Goal: Task Accomplishment & Management: Use online tool/utility

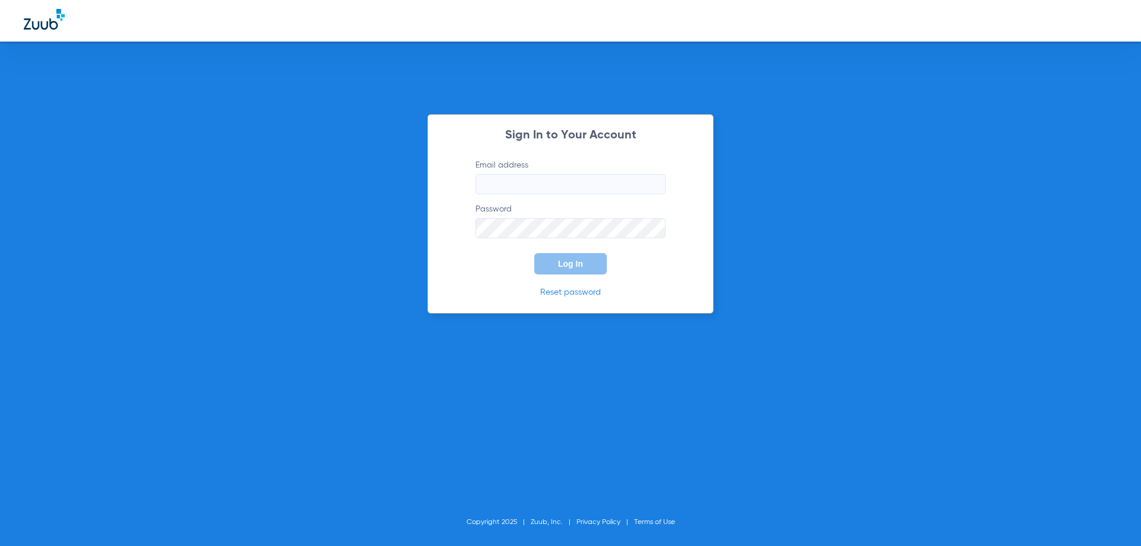
type input "[EMAIL_ADDRESS][DOMAIN_NAME]"
click at [557, 267] on button "Log In" at bounding box center [570, 263] width 73 height 21
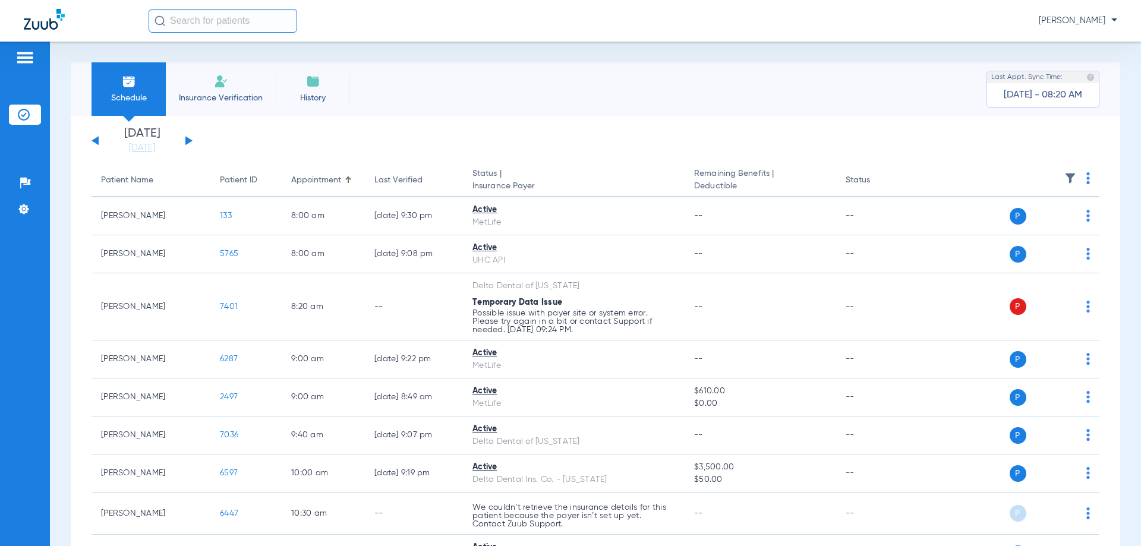
click at [188, 140] on button at bounding box center [188, 140] width 7 height 9
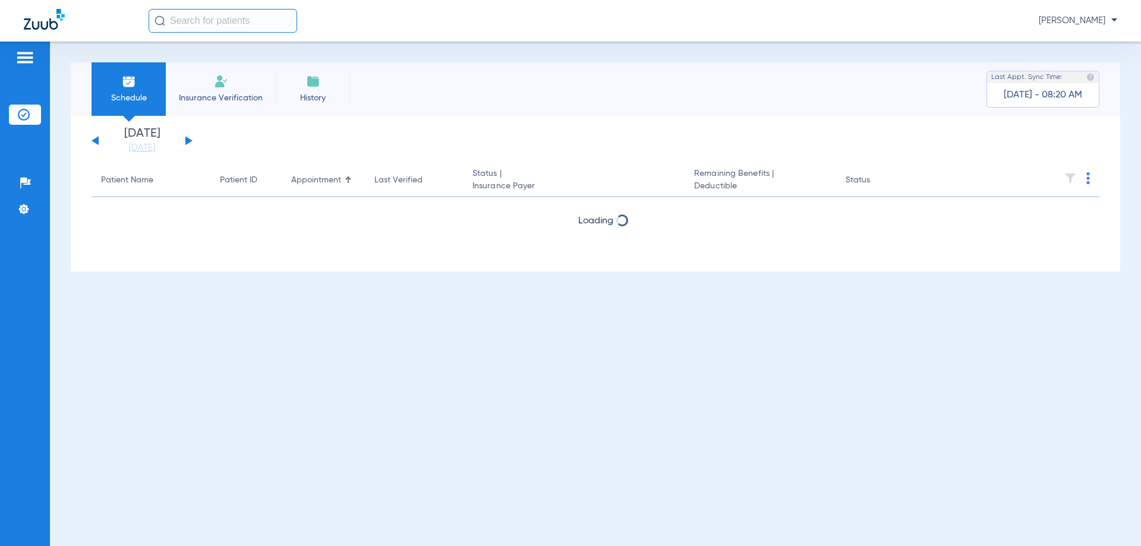
click at [188, 140] on button at bounding box center [188, 140] width 7 height 9
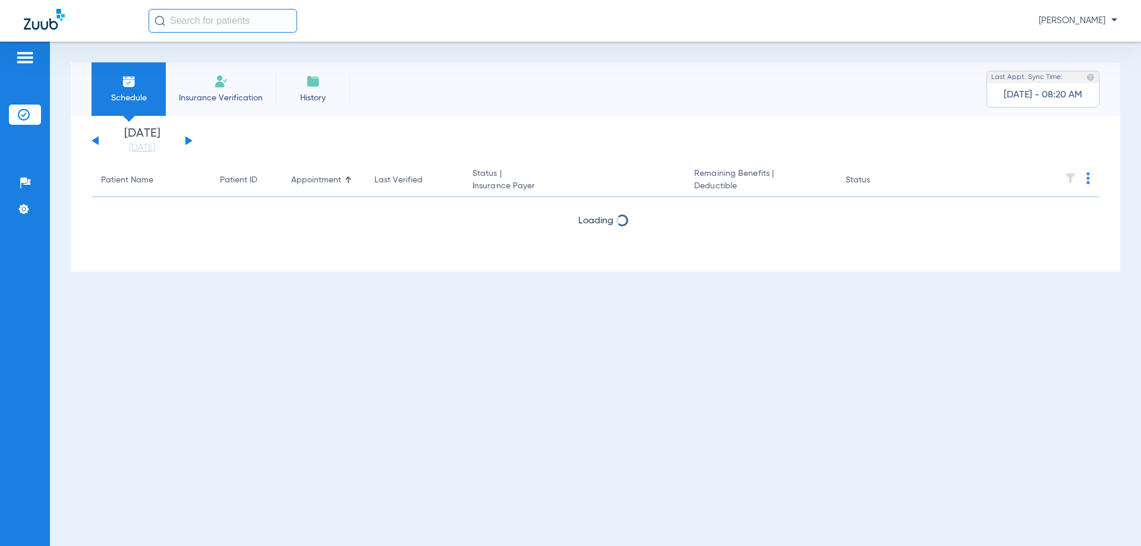
click at [188, 140] on button at bounding box center [188, 140] width 7 height 9
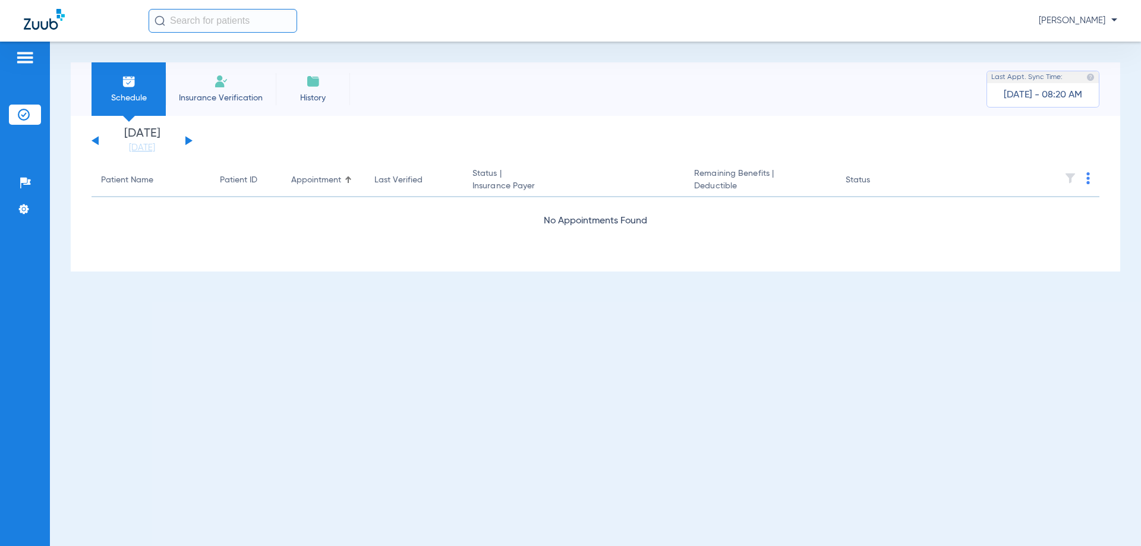
click at [186, 138] on button at bounding box center [188, 140] width 7 height 9
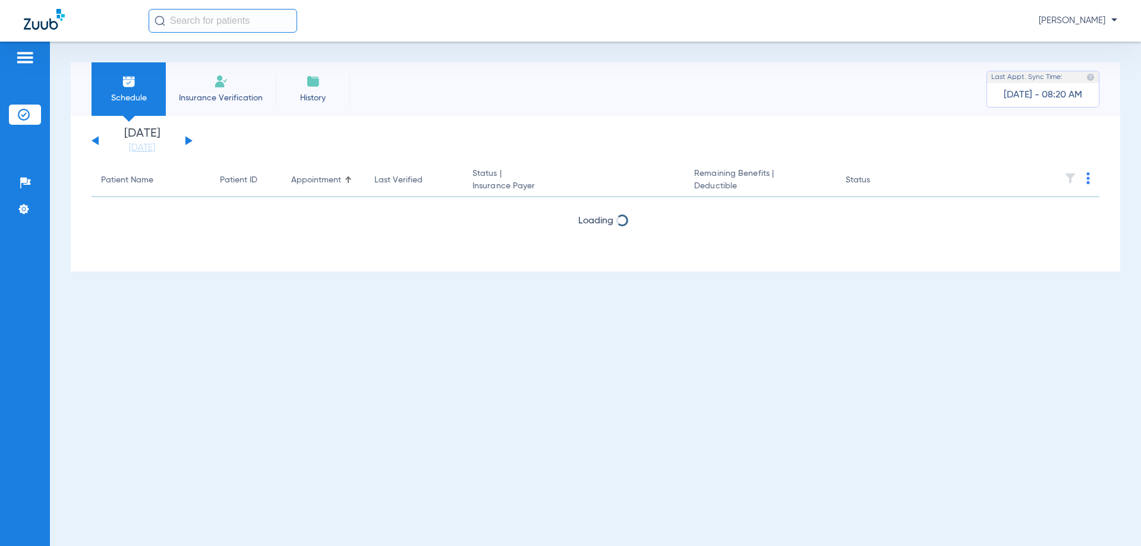
click at [186, 138] on button at bounding box center [188, 140] width 7 height 9
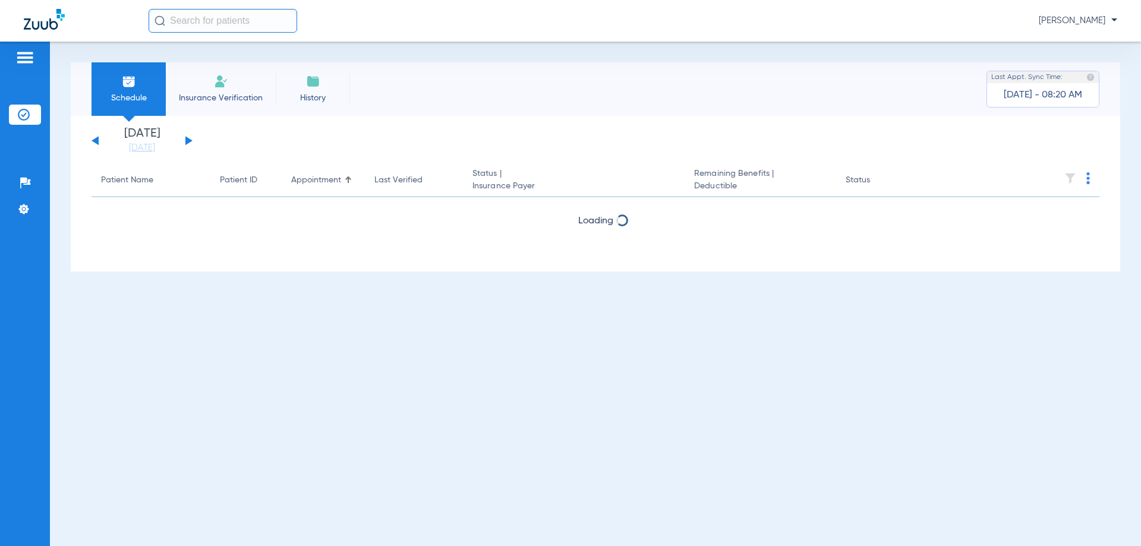
click at [186, 138] on button at bounding box center [188, 140] width 7 height 9
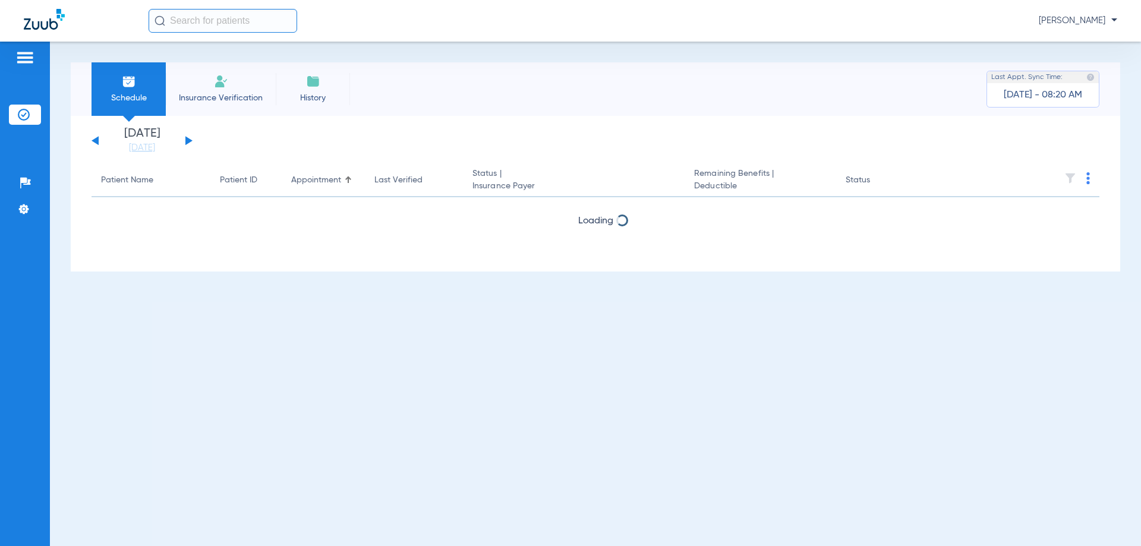
click at [186, 138] on button at bounding box center [188, 140] width 7 height 9
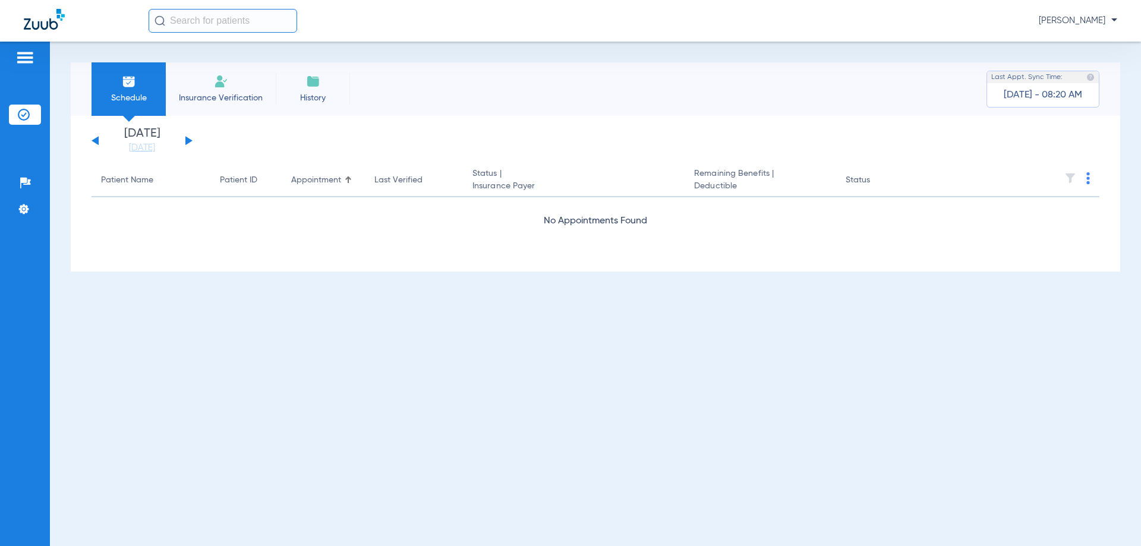
click at [186, 138] on button at bounding box center [188, 140] width 7 height 9
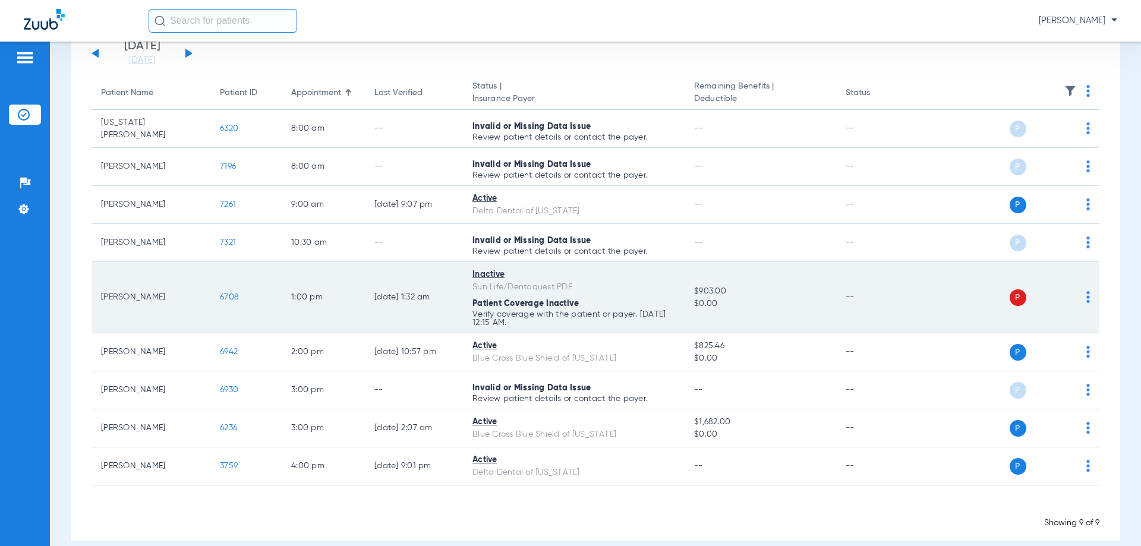
scroll to position [103, 0]
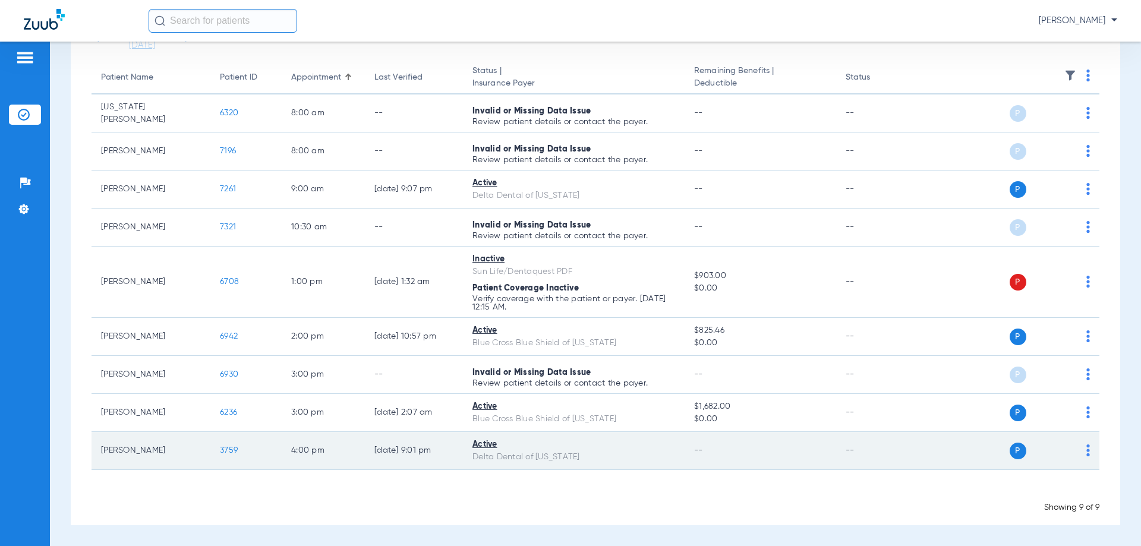
click at [1086, 449] on img at bounding box center [1088, 451] width 4 height 12
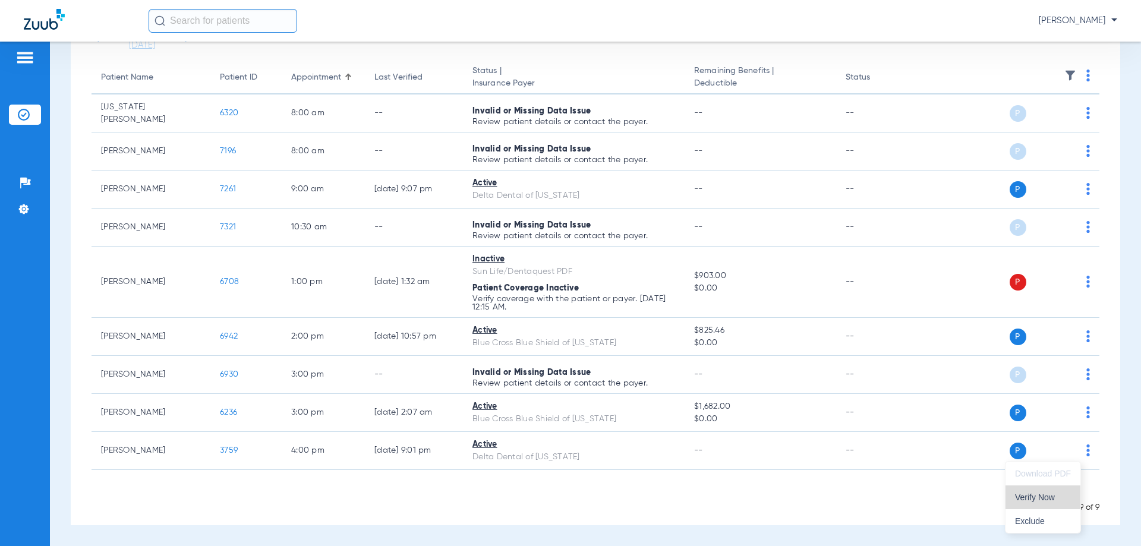
click at [1042, 498] on span "Verify Now" at bounding box center [1043, 497] width 56 height 8
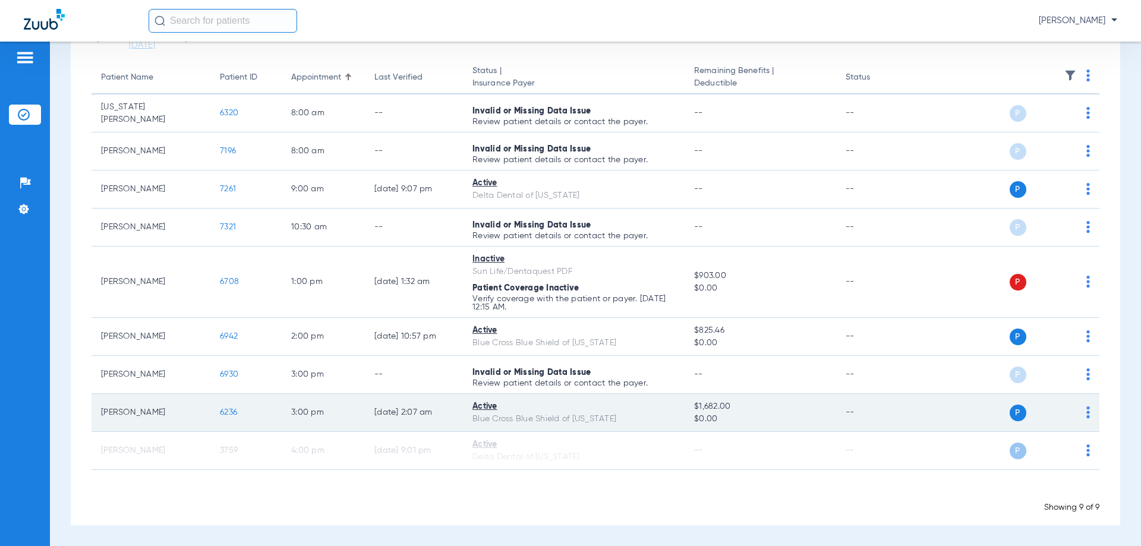
click at [1077, 412] on div "P S" at bounding box center [1003, 413] width 174 height 17
click at [1077, 409] on div "P S" at bounding box center [1003, 413] width 174 height 17
click at [1086, 409] on img at bounding box center [1088, 413] width 4 height 12
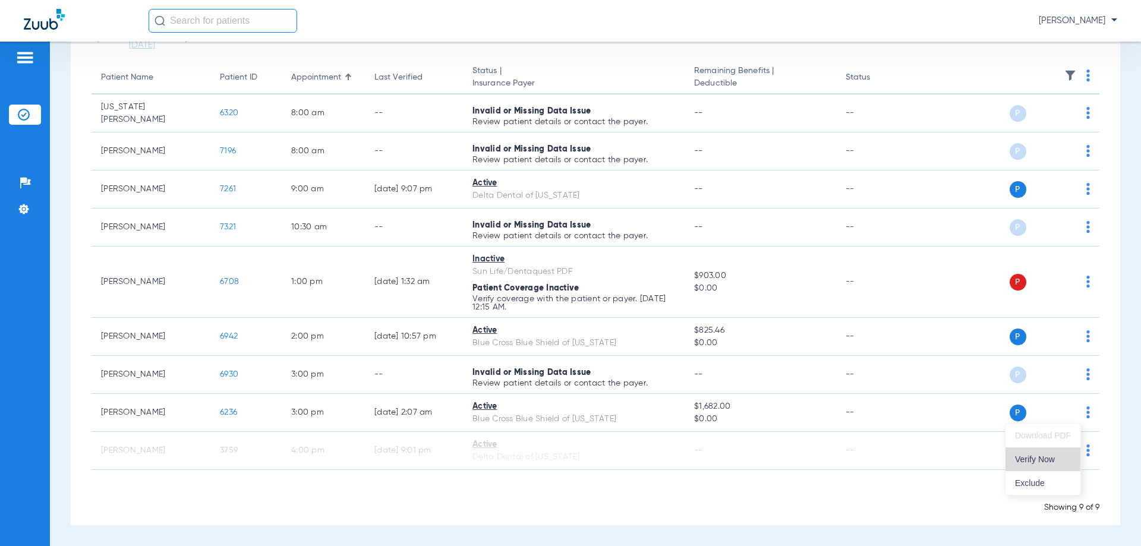
click at [1043, 460] on span "Verify Now" at bounding box center [1043, 459] width 56 height 8
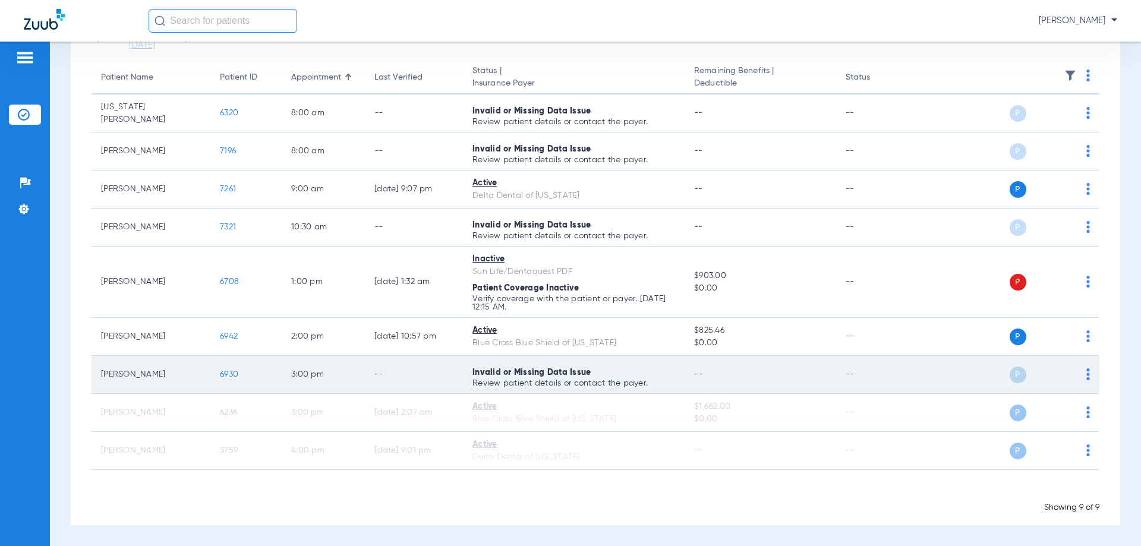
click at [1086, 376] on img at bounding box center [1088, 374] width 4 height 12
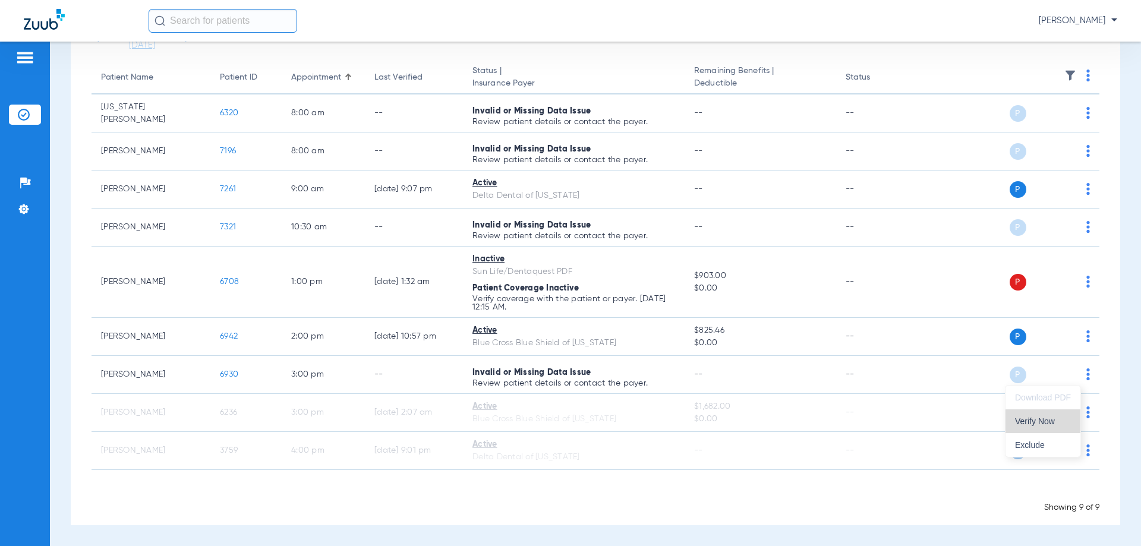
click at [1059, 421] on span "Verify Now" at bounding box center [1043, 421] width 56 height 8
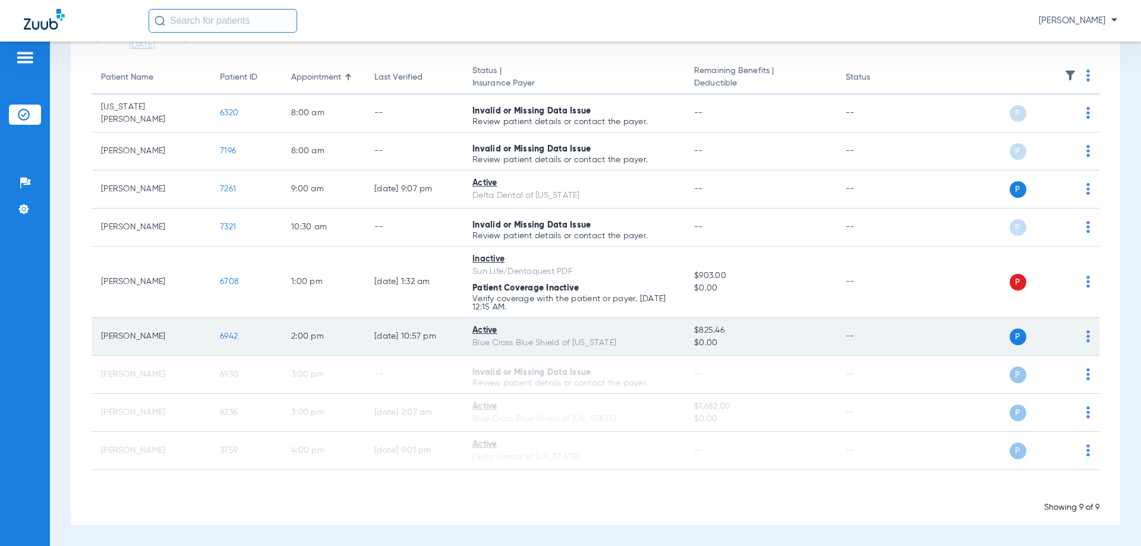
click at [1086, 340] on img at bounding box center [1088, 336] width 4 height 12
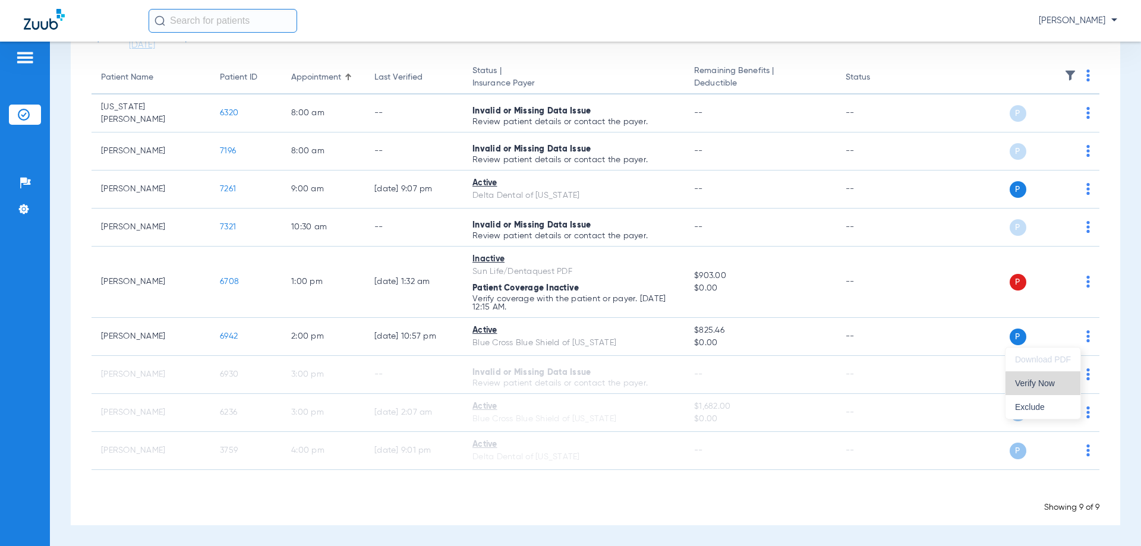
click at [1060, 384] on span "Verify Now" at bounding box center [1043, 383] width 56 height 8
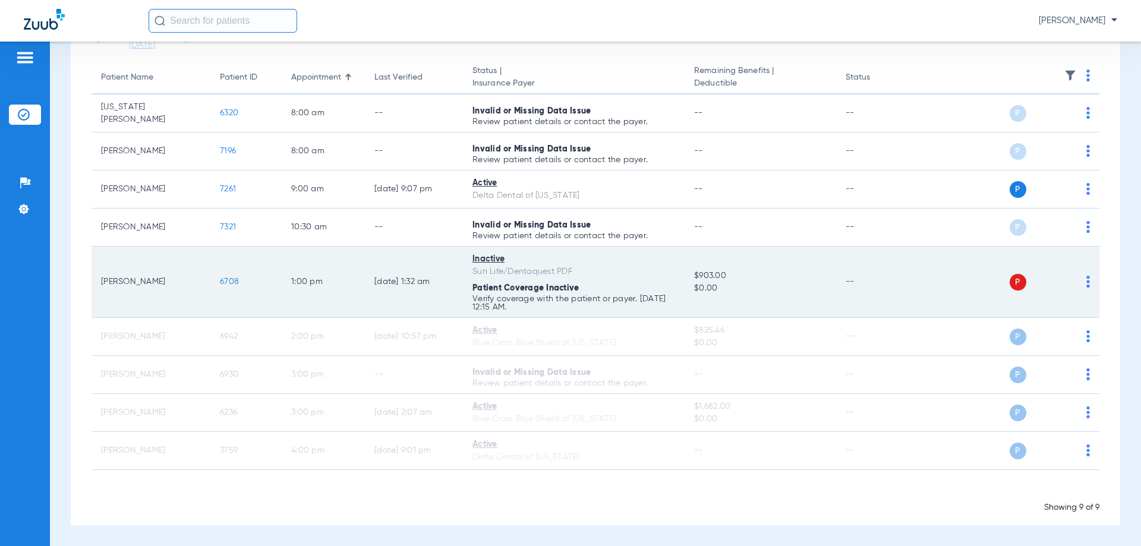
click at [1086, 283] on img at bounding box center [1088, 282] width 4 height 12
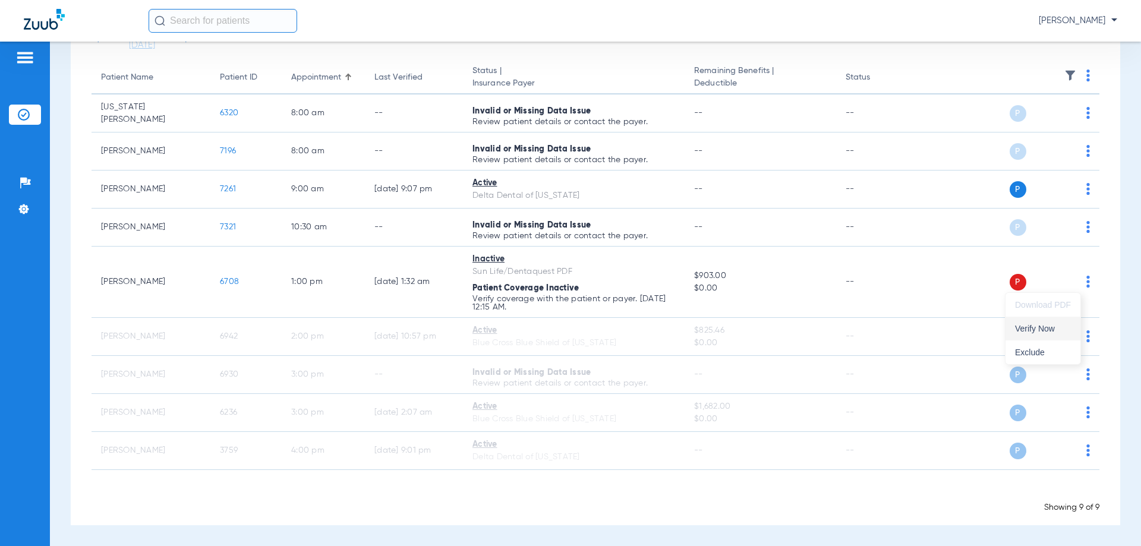
click at [1047, 332] on span "Verify Now" at bounding box center [1043, 329] width 56 height 8
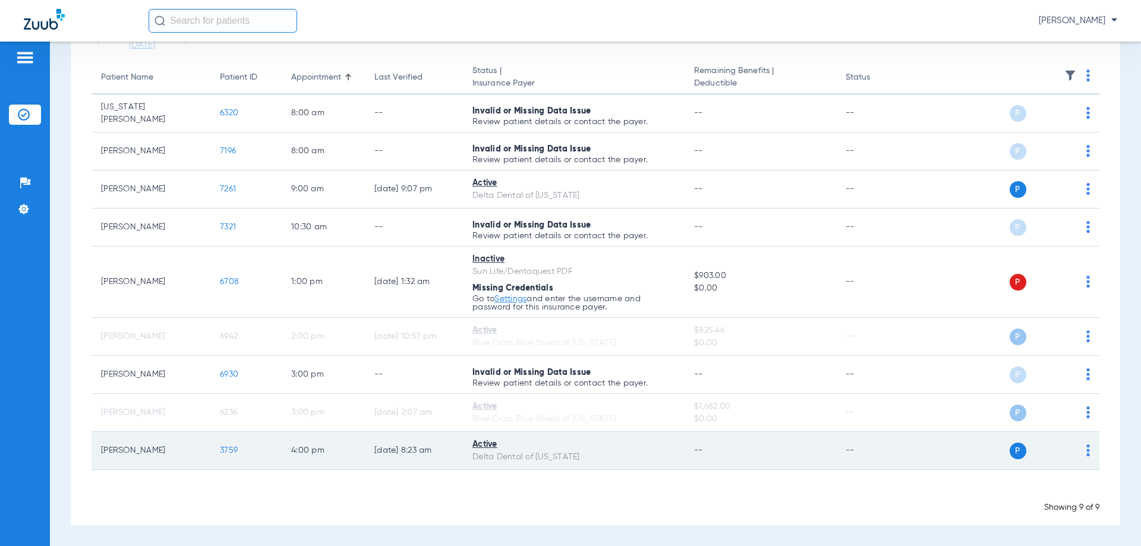
click at [226, 452] on span "3759" at bounding box center [229, 450] width 18 height 8
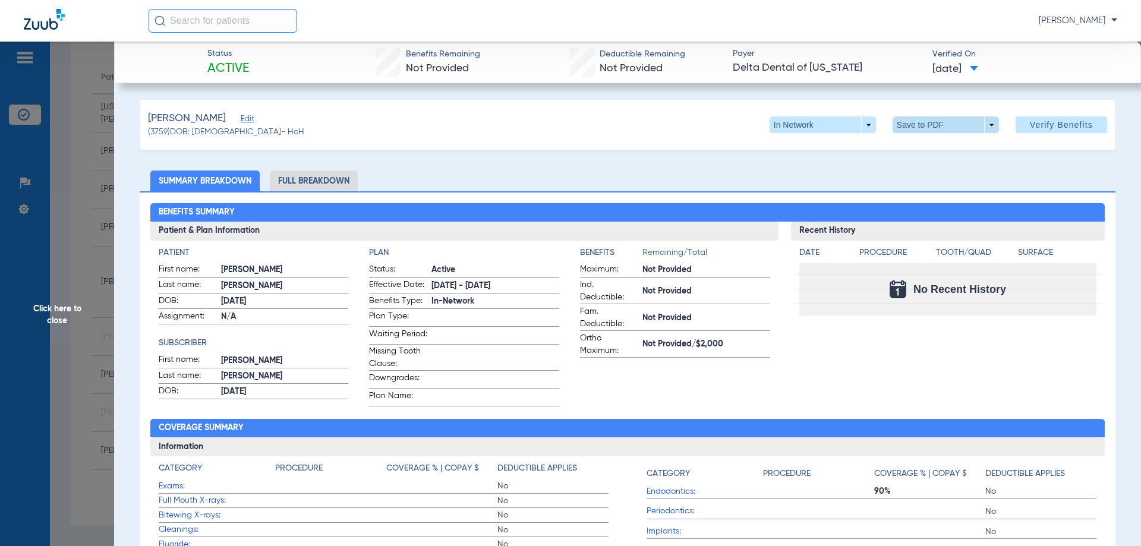
click at [910, 127] on span at bounding box center [946, 124] width 106 height 17
click at [920, 149] on span "Save to PDF" at bounding box center [941, 148] width 47 height 8
click at [23, 249] on span "Click here to close" at bounding box center [57, 315] width 114 height 546
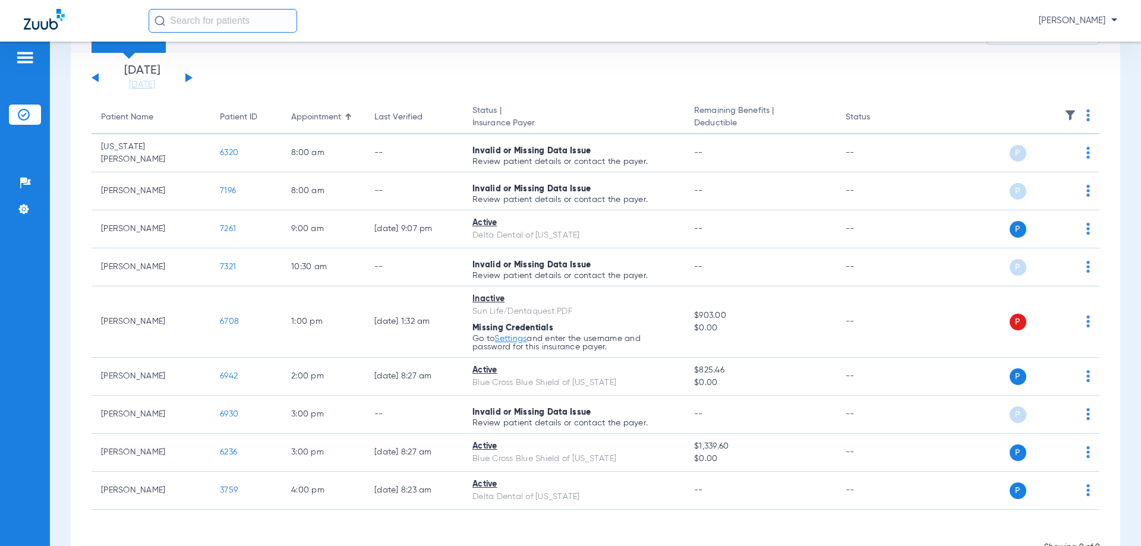
scroll to position [0, 0]
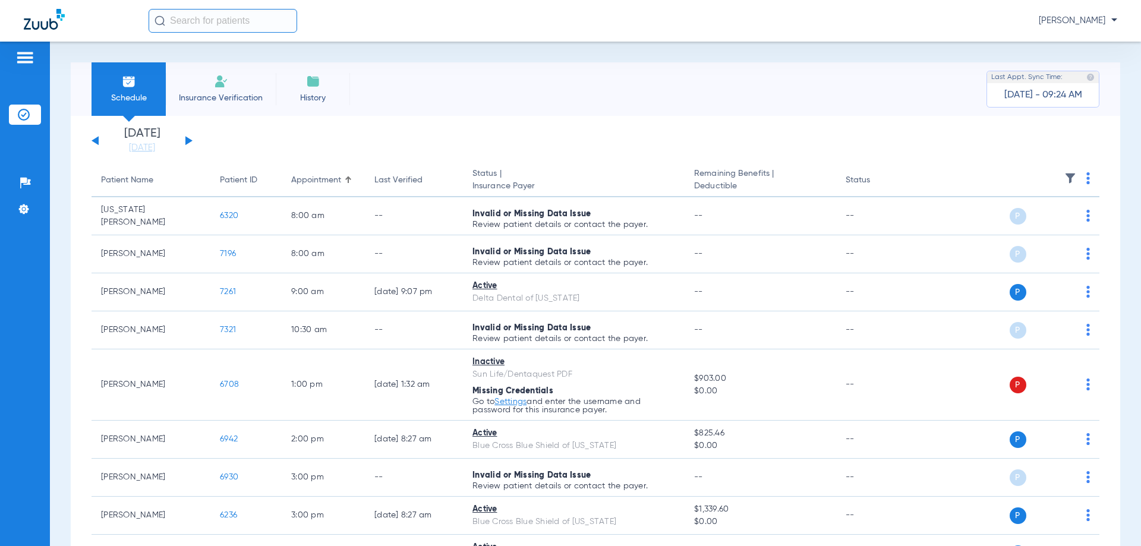
click at [190, 140] on button at bounding box center [188, 140] width 7 height 9
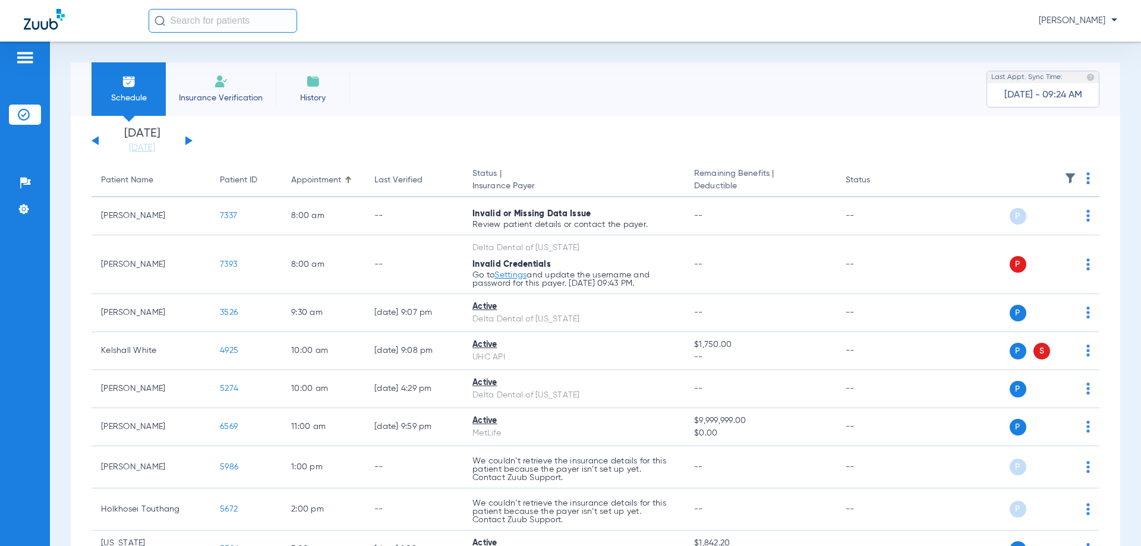
click at [1086, 177] on img at bounding box center [1088, 178] width 4 height 12
click at [1037, 226] on span "Verify All" at bounding box center [1034, 225] width 74 height 8
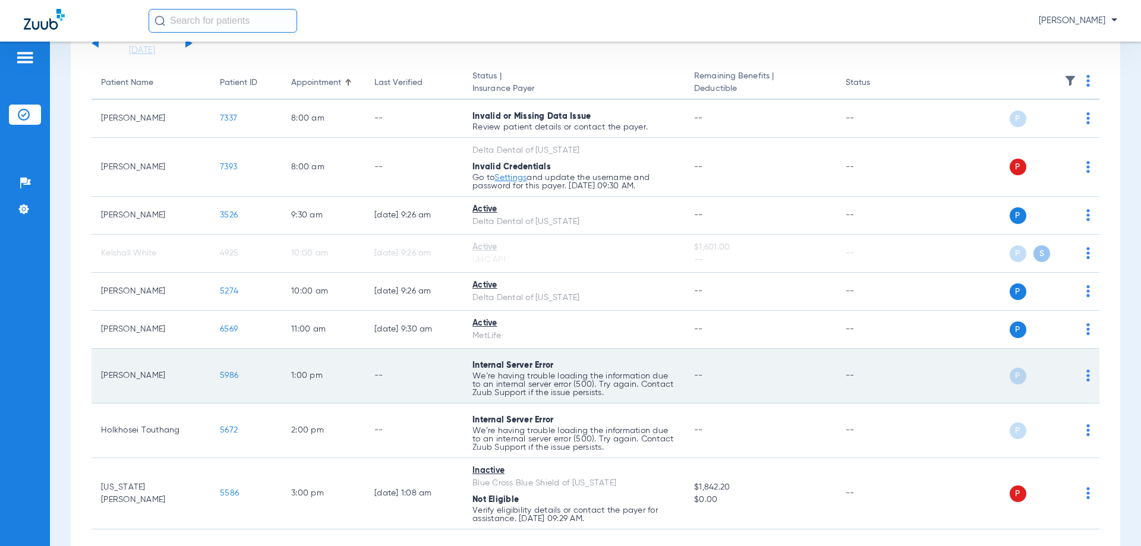
scroll to position [119, 0]
